Goal: Register for event/course

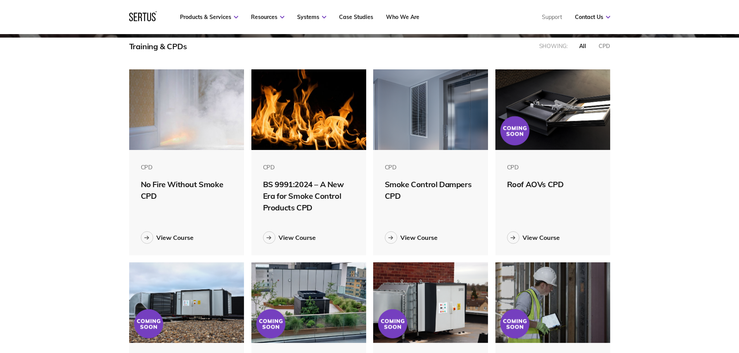
scroll to position [194, 0]
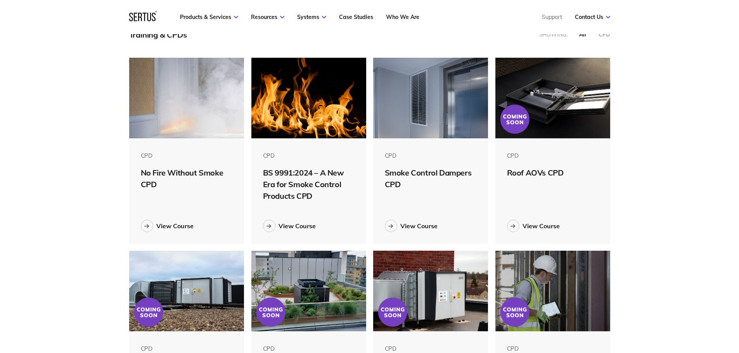
click at [197, 214] on div "CPD No Fire Without Smoke CPD View Course" at bounding box center [186, 192] width 115 height 106
click at [156, 225] on div "View Course" at bounding box center [174, 226] width 37 height 8
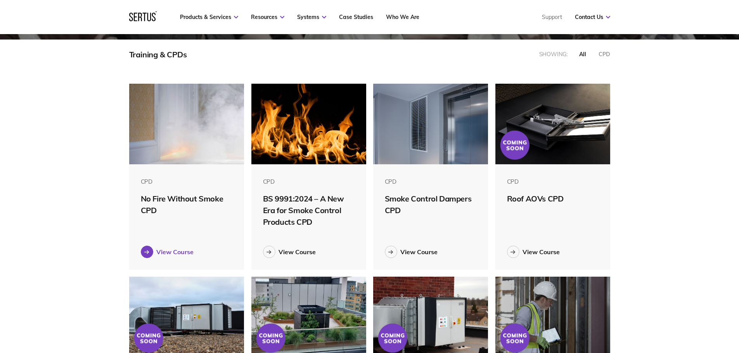
scroll to position [194, 0]
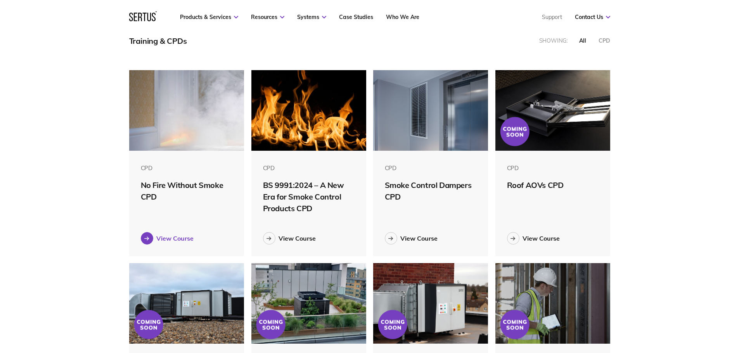
click at [189, 241] on div "View Course" at bounding box center [174, 239] width 37 height 8
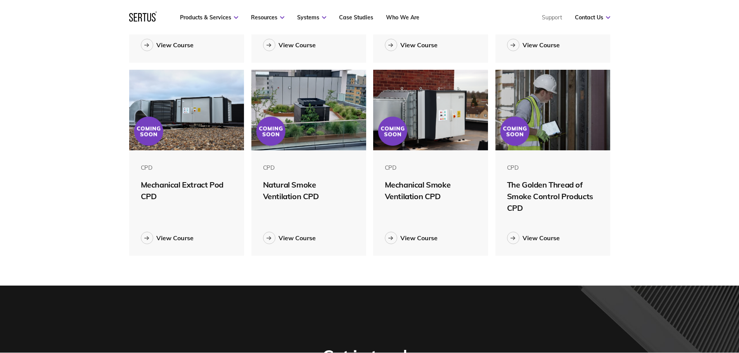
scroll to position [391, 493]
